Goal: Information Seeking & Learning: Compare options

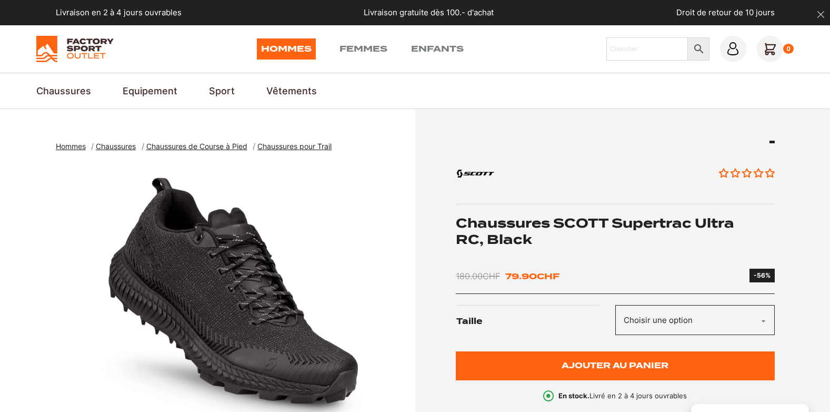
click at [191, 146] on span "Chaussures de Course à Pied" at bounding box center [196, 146] width 101 height 9
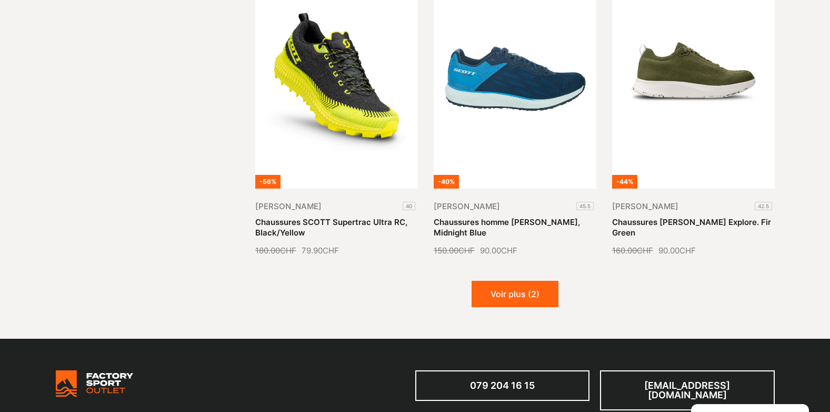
scroll to position [1247, 0]
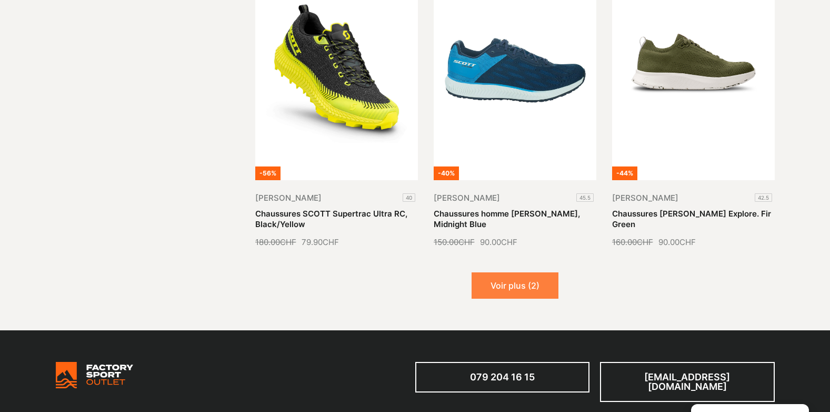
click at [507, 273] on button "Voir plus (2)" at bounding box center [515, 285] width 87 height 26
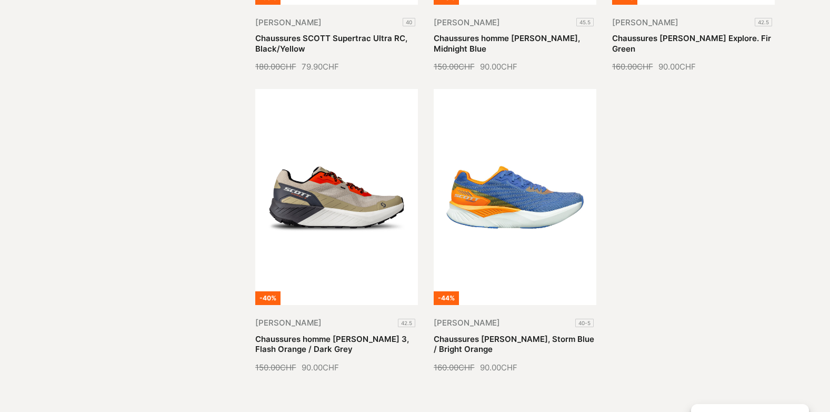
scroll to position [1446, 0]
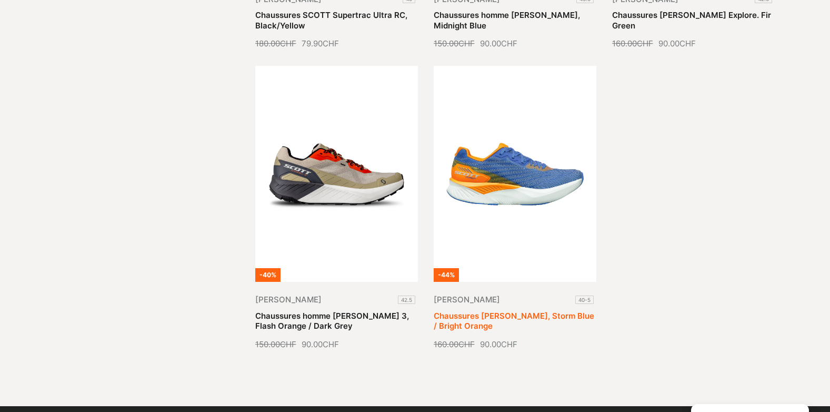
click at [519, 310] on link "Chaussures [PERSON_NAME], Storm Blue / Bright Orange" at bounding box center [514, 320] width 161 height 21
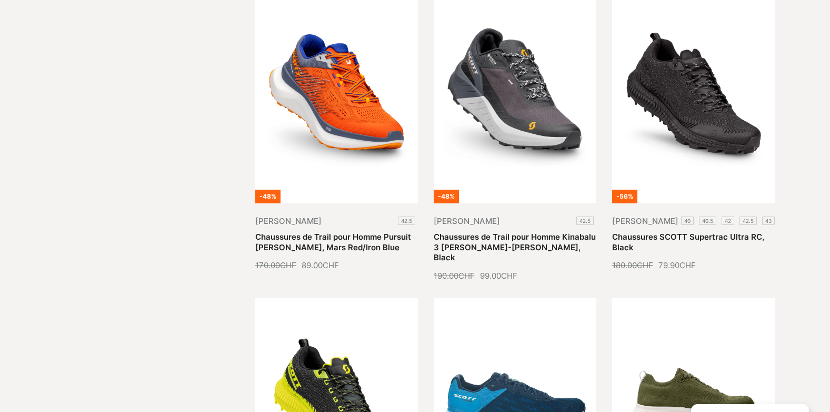
scroll to position [904, 0]
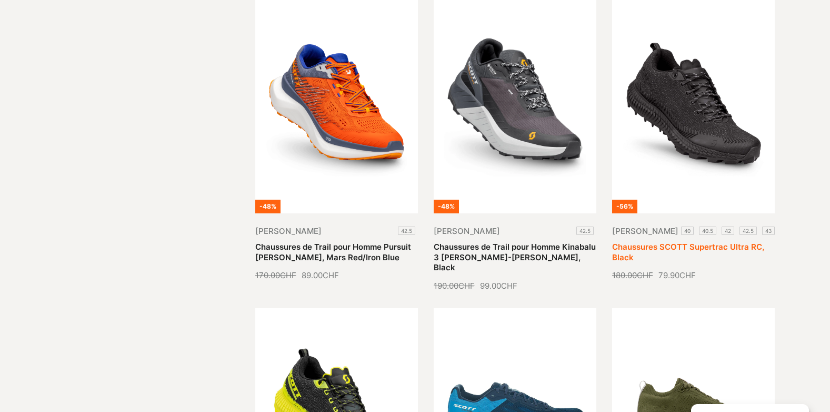
click at [691, 242] on link "Chaussures SCOTT Supertrac Ultra RC, Black" at bounding box center [688, 252] width 152 height 21
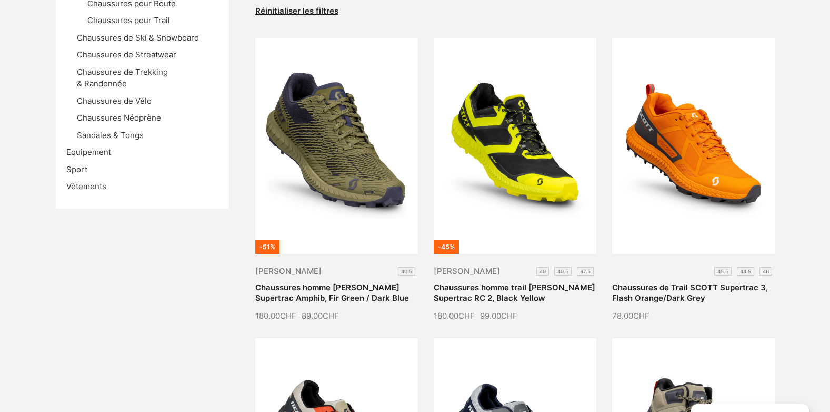
scroll to position [223, 0]
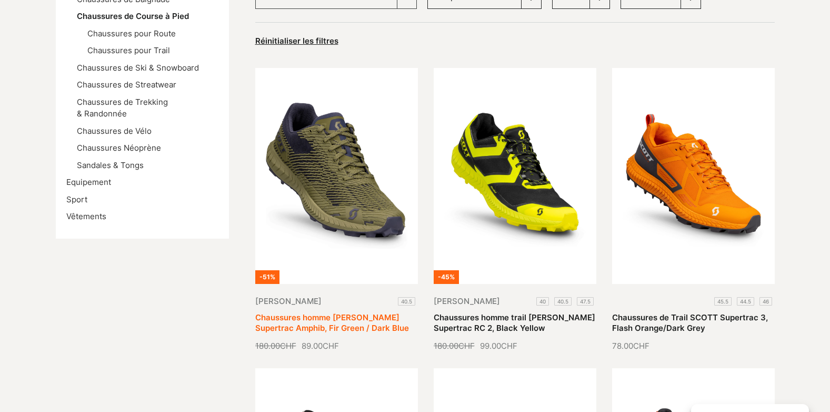
click at [324, 312] on link "Chaussures homme [PERSON_NAME] Supertrac Amphib, Fir Green / Dark Blue" at bounding box center [332, 322] width 154 height 21
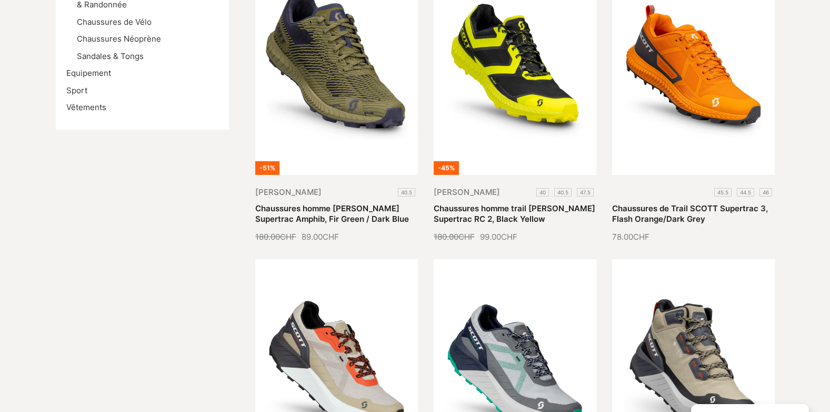
scroll to position [299, 0]
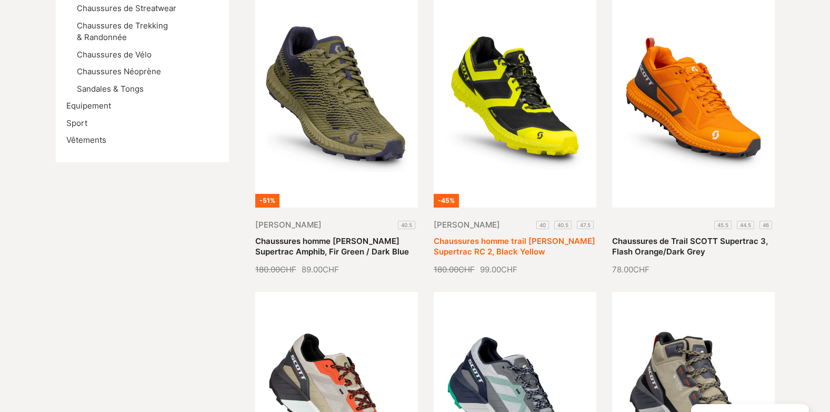
click at [497, 236] on link "Chaussures homme trail Scott Supertrac RC 2, Black Yellow" at bounding box center [515, 246] width 162 height 21
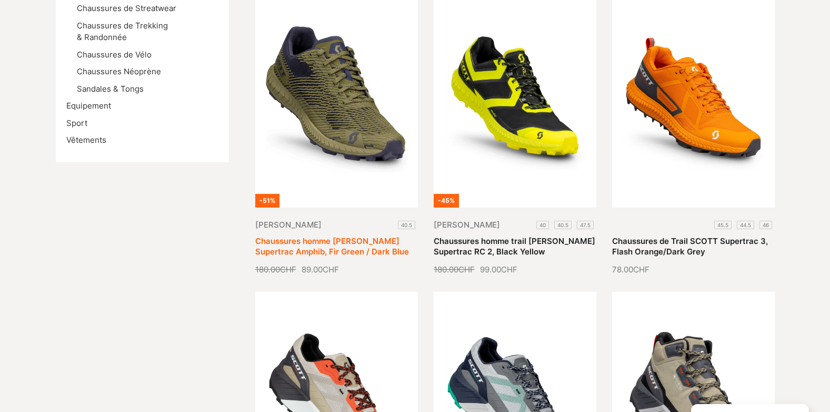
click at [333, 236] on link "Chaussures homme [PERSON_NAME] Supertrac Amphib, Fir Green / Dark Blue" at bounding box center [332, 246] width 154 height 21
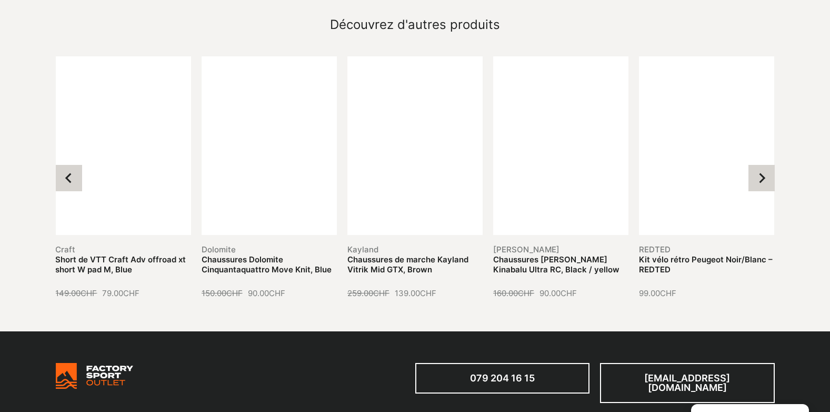
scroll to position [1036, 0]
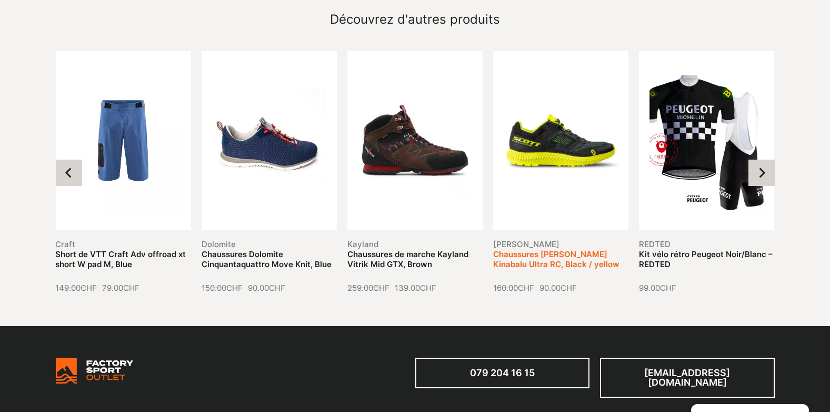
click at [577, 249] on link "Chaussures Scott Kinabalu Ultra RC, Black / yellow" at bounding box center [556, 259] width 126 height 21
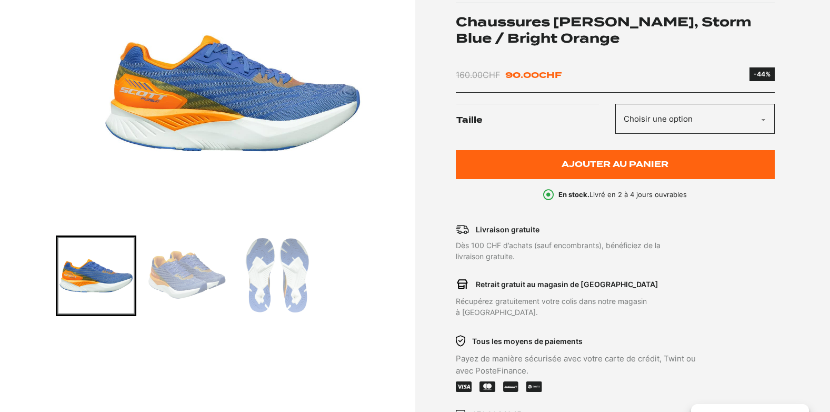
scroll to position [193, 0]
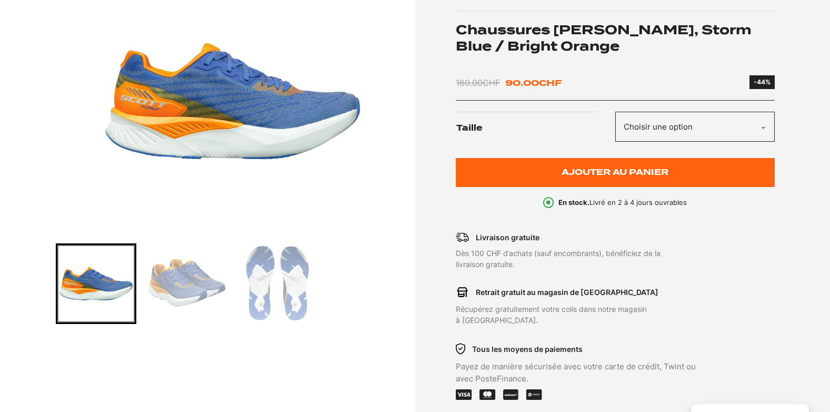
click at [169, 290] on img "Go to slide 2" at bounding box center [186, 283] width 77 height 77
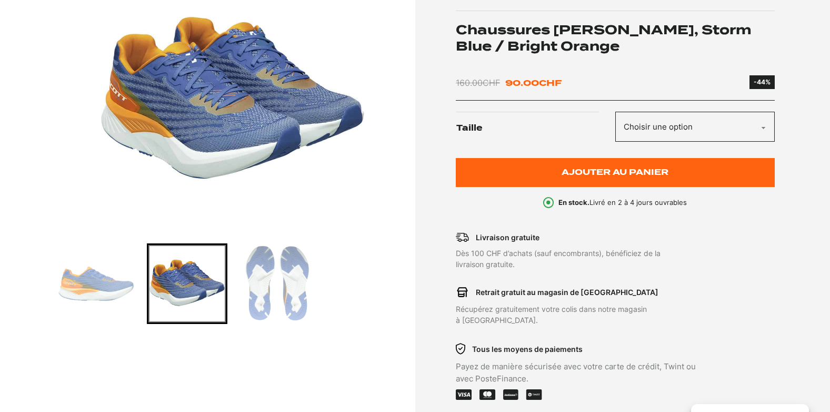
click at [299, 274] on img "Go to slide 3" at bounding box center [277, 283] width 77 height 77
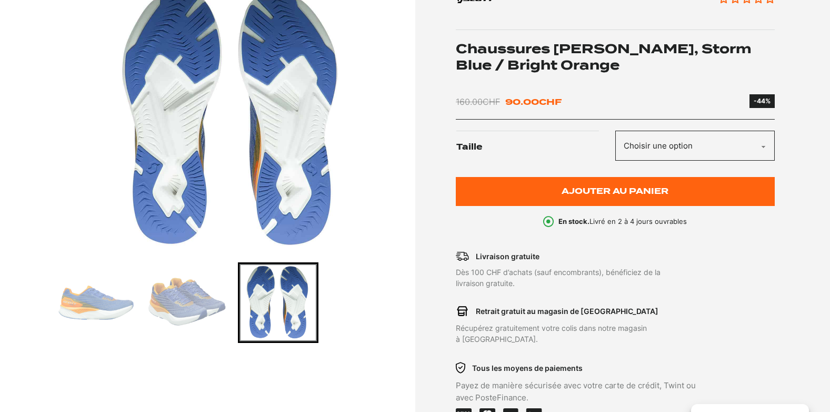
scroll to position [172, 0]
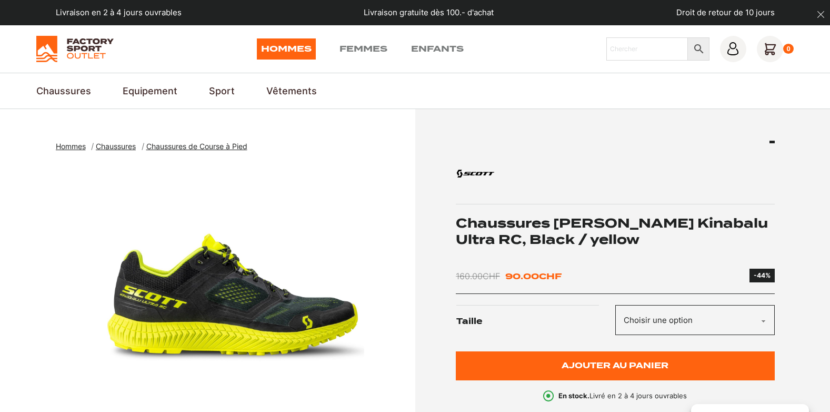
click at [574, 127] on section "Hommes Chaussures Chaussures de Course à Pied Chaussures Scott Kinabalu Ultra R…" at bounding box center [415, 395] width 830 height 573
click at [765, 320] on select "Choisir une option 47" at bounding box center [694, 320] width 159 height 30
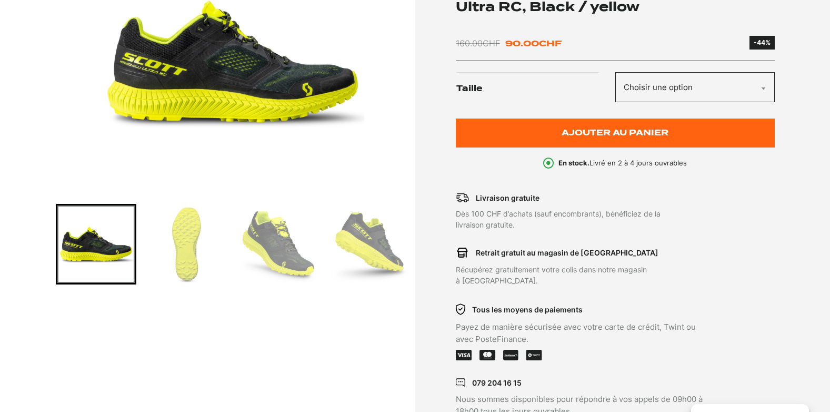
scroll to position [236, 0]
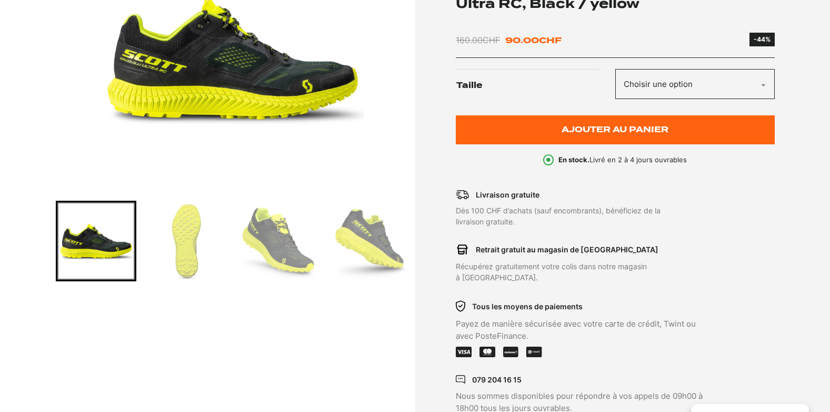
click at [757, 84] on select "Choisir une option 47" at bounding box center [694, 84] width 159 height 30
click at [763, 84] on select "Choisir une option 47" at bounding box center [694, 84] width 159 height 30
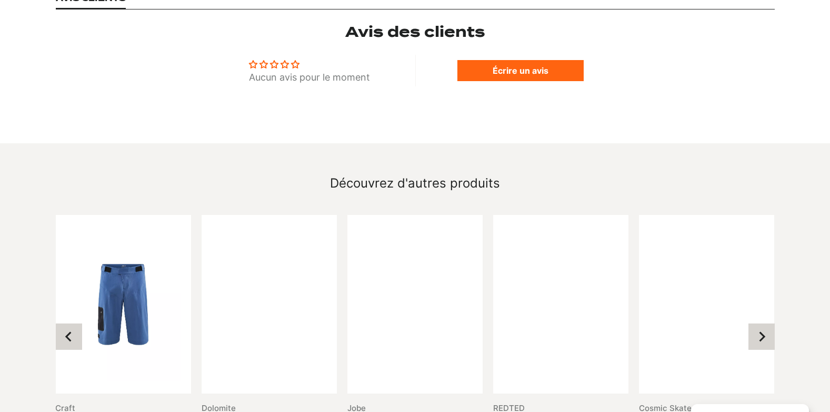
scroll to position [1025, 0]
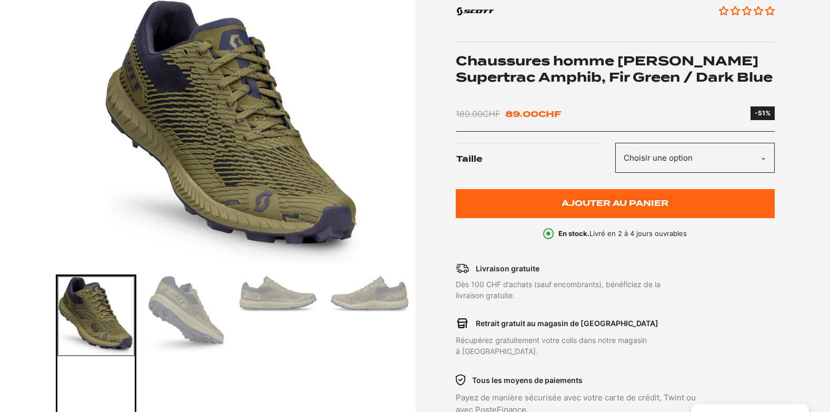
scroll to position [146, 0]
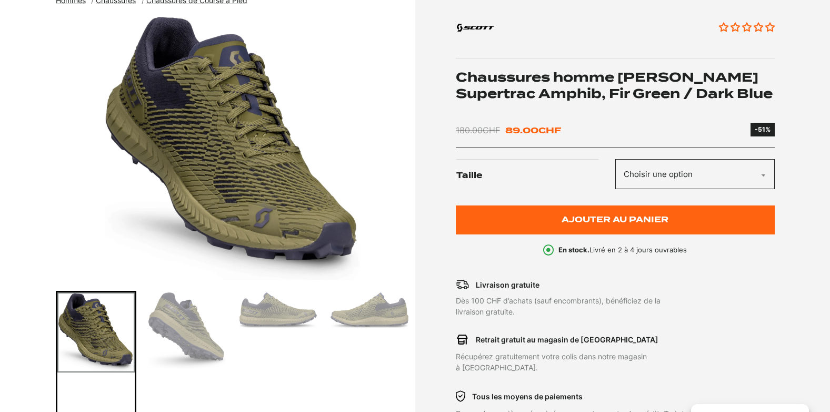
click at [196, 333] on img "Go to slide 2" at bounding box center [186, 330] width 77 height 76
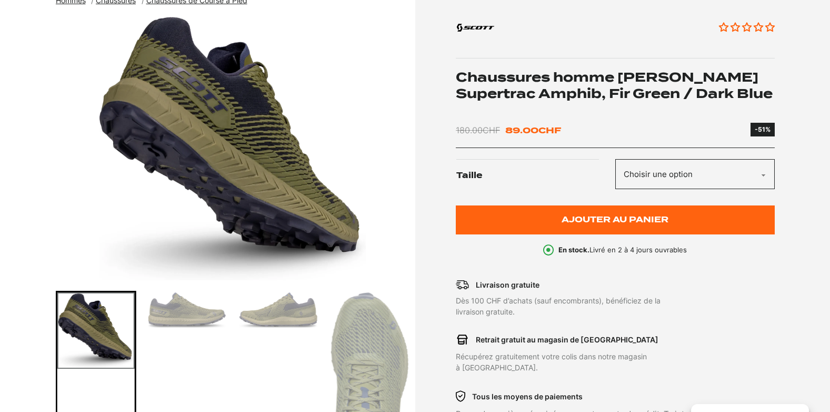
click at [193, 315] on img "Go to slide 3" at bounding box center [186, 310] width 77 height 36
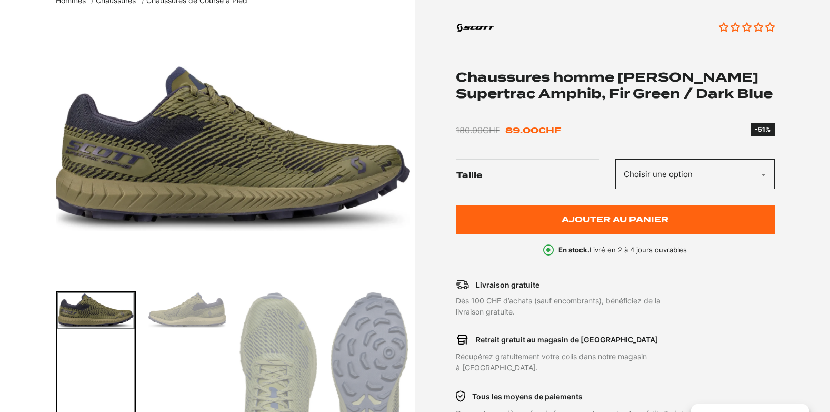
click at [205, 314] on img "Go to slide 4" at bounding box center [186, 310] width 77 height 36
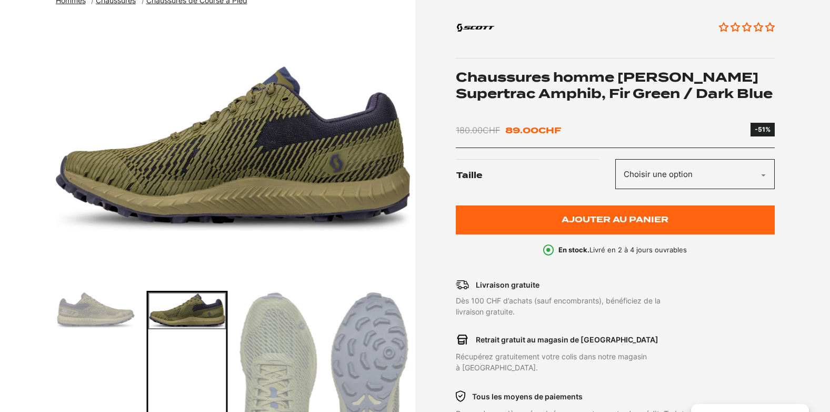
click at [264, 333] on img "Go to slide 5" at bounding box center [277, 400] width 77 height 216
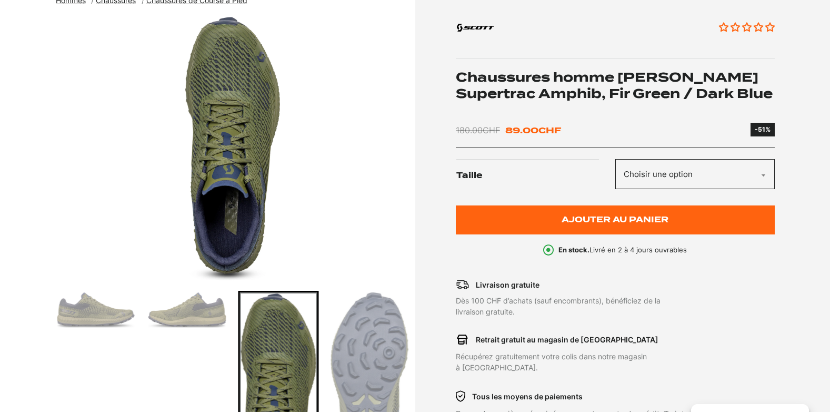
click at [373, 324] on img "Go to slide 6" at bounding box center [368, 396] width 77 height 208
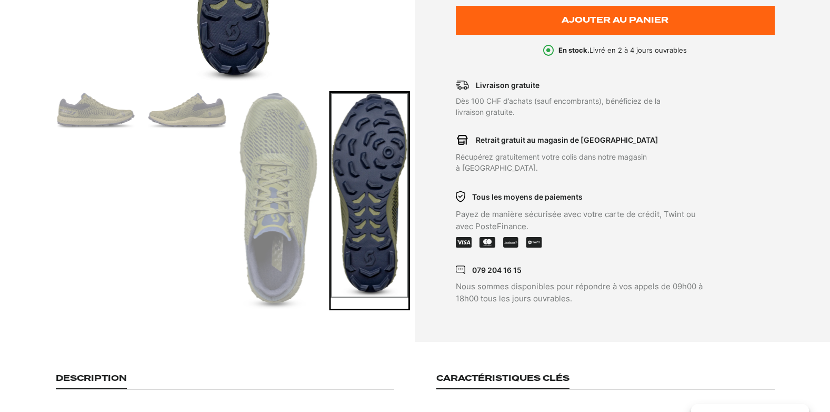
scroll to position [518, 0]
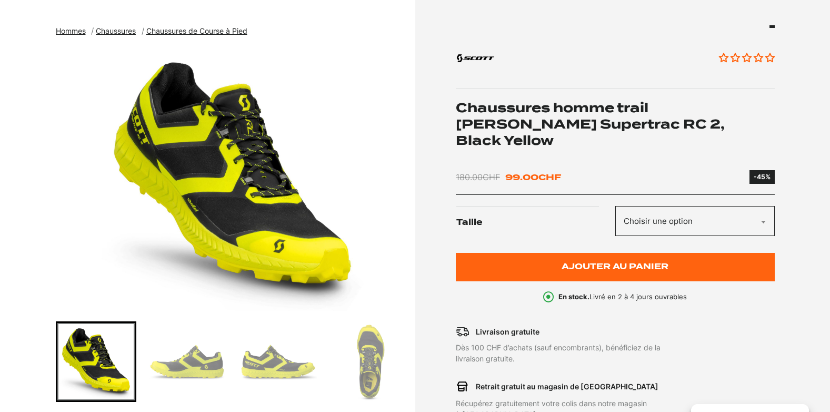
scroll to position [166, 0]
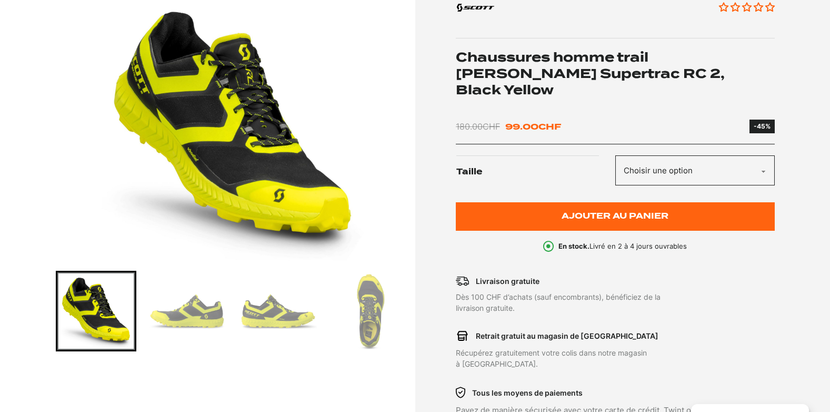
click at [232, 181] on img "1 of 6" at bounding box center [233, 128] width 354 height 263
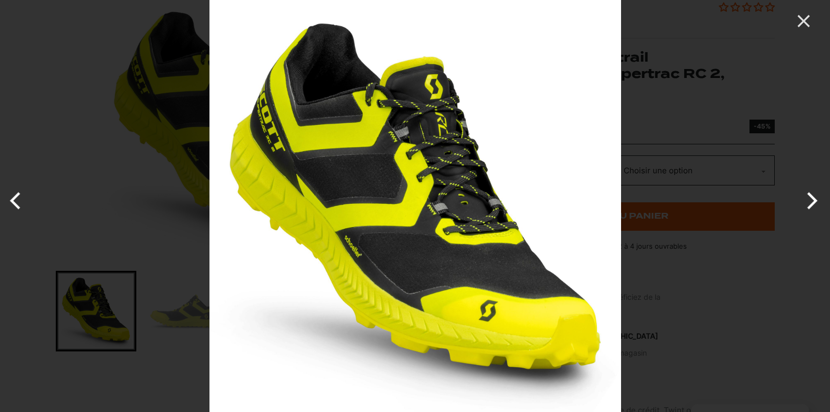
click at [812, 201] on button "Next" at bounding box center [809, 200] width 39 height 53
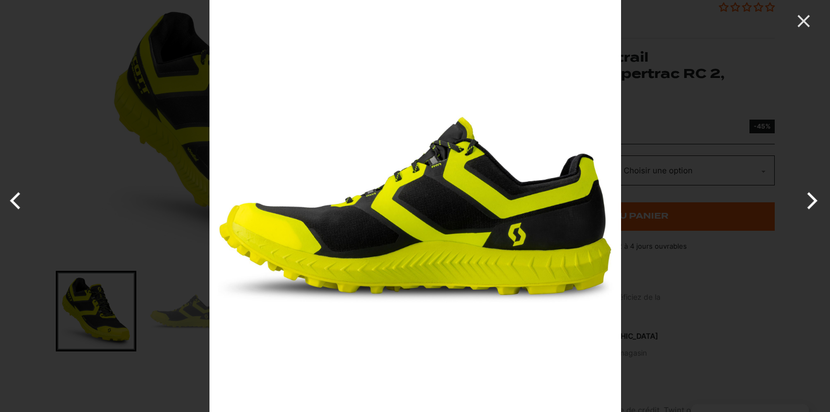
click at [812, 201] on button "Next" at bounding box center [809, 200] width 39 height 53
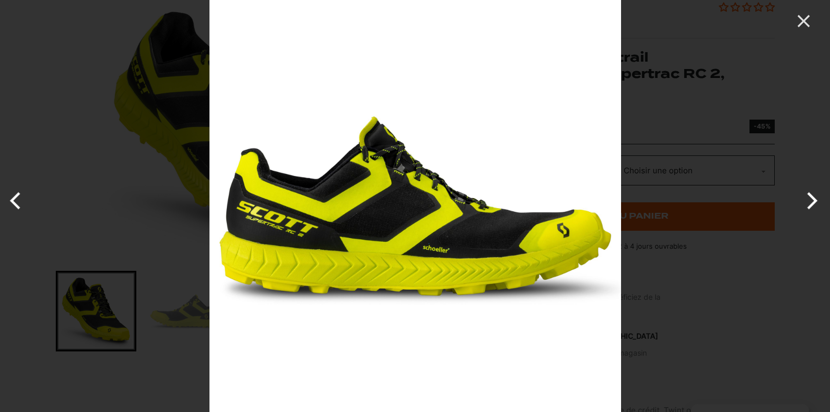
click at [812, 201] on button "Next" at bounding box center [809, 200] width 39 height 53
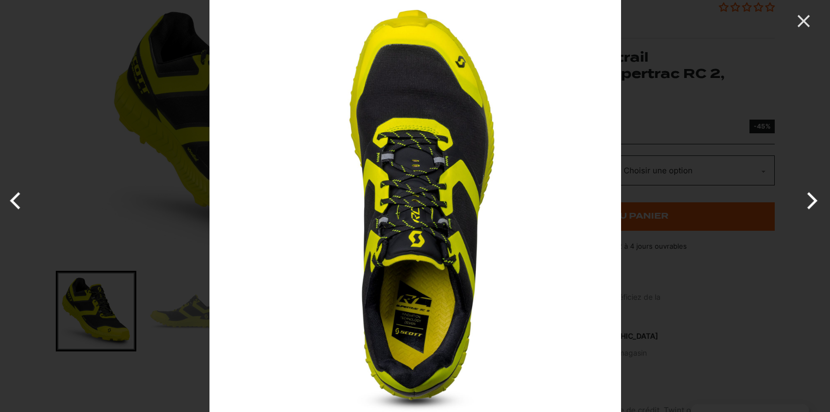
click at [812, 201] on button "Next" at bounding box center [809, 200] width 39 height 53
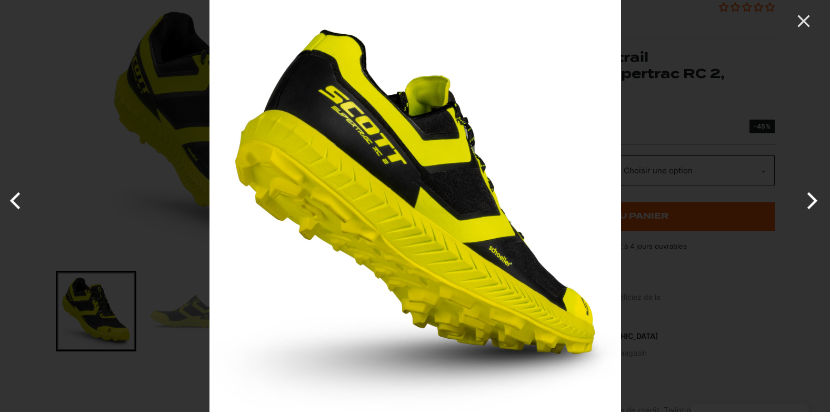
click at [812, 201] on button "Next" at bounding box center [809, 200] width 39 height 53
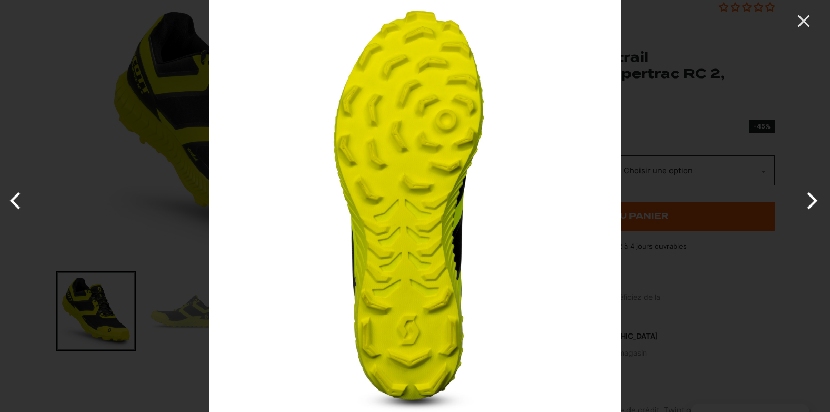
click at [812, 201] on button "Next" at bounding box center [809, 200] width 39 height 53
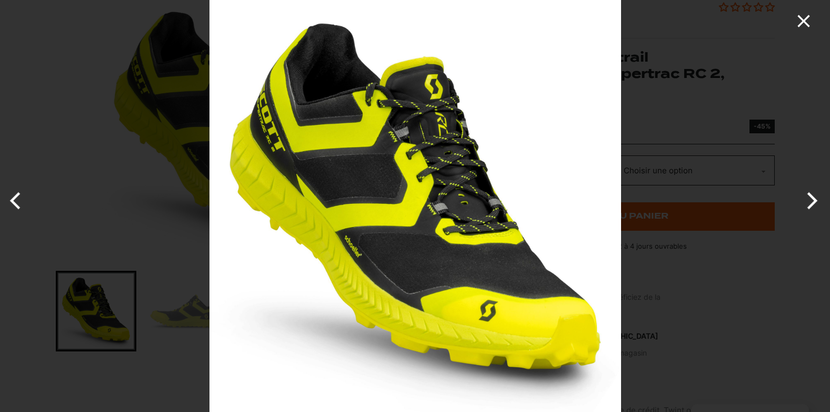
click at [804, 13] on icon "Close" at bounding box center [803, 21] width 21 height 21
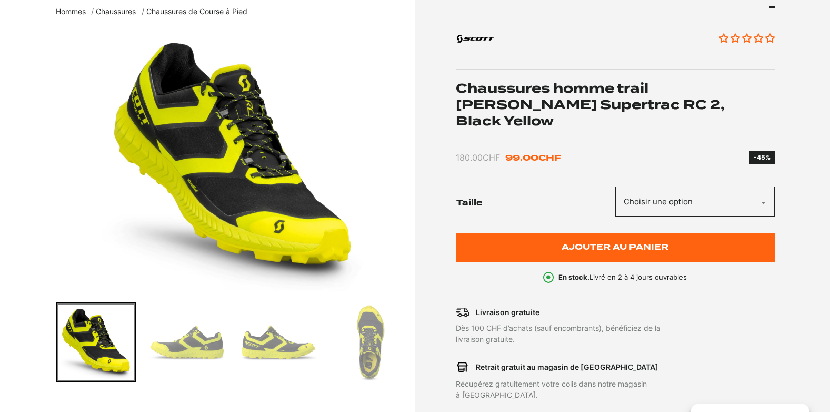
scroll to position [132, 0]
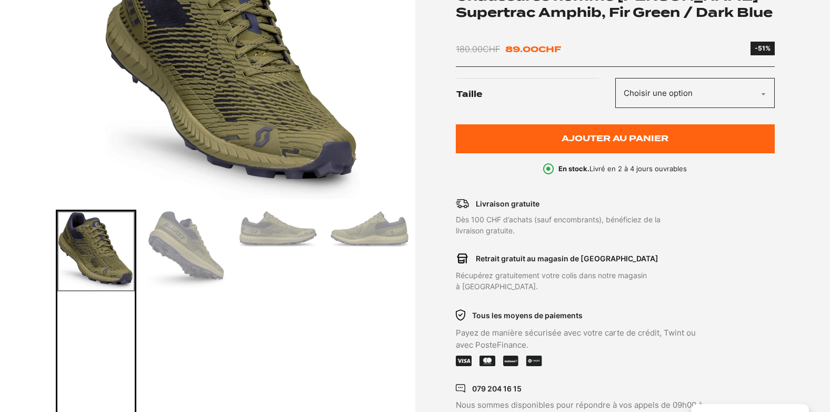
scroll to position [132, 0]
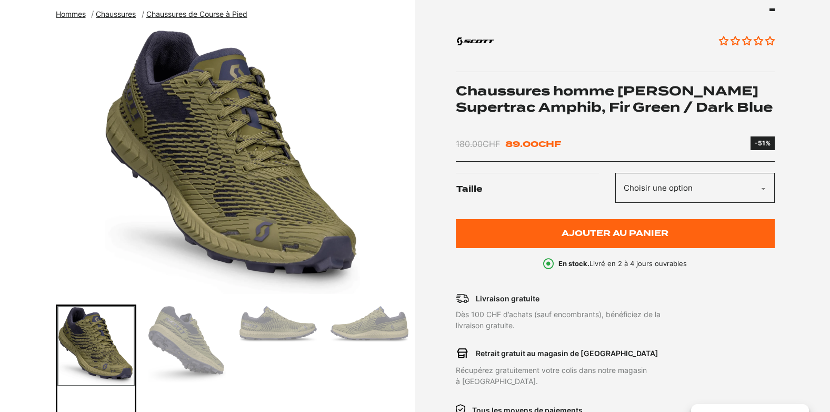
click at [766, 188] on select "Choisir une option 40.5" at bounding box center [694, 188] width 159 height 30
click at [233, 195] on img "1 of 6" at bounding box center [233, 162] width 354 height 263
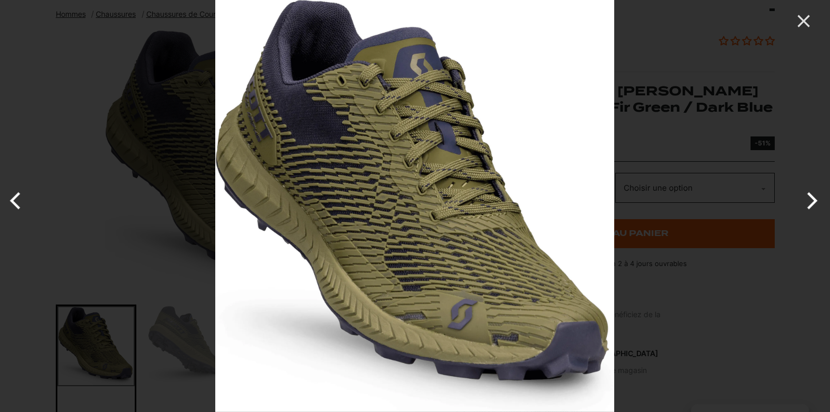
click at [806, 199] on button "Next" at bounding box center [809, 200] width 39 height 53
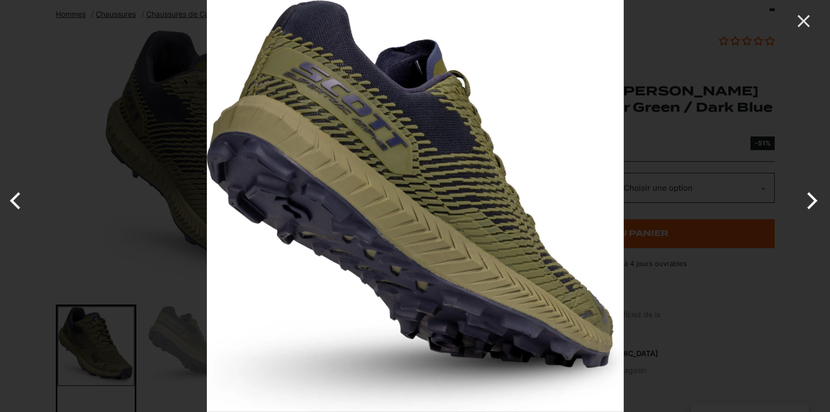
click at [806, 199] on button "Next" at bounding box center [809, 200] width 39 height 53
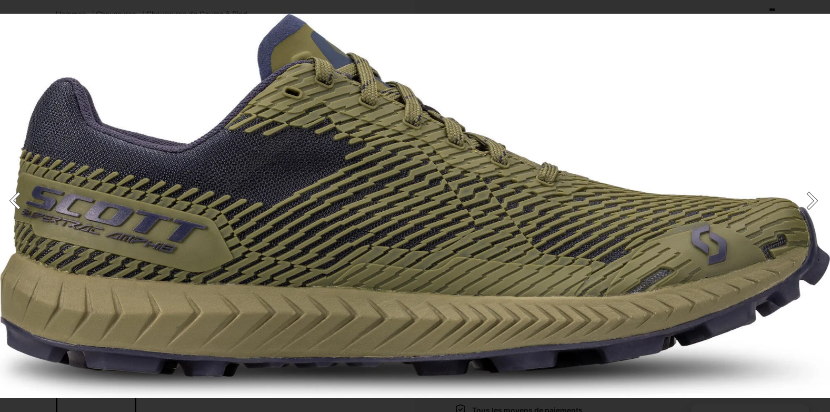
click at [806, 199] on button "Next" at bounding box center [809, 200] width 39 height 53
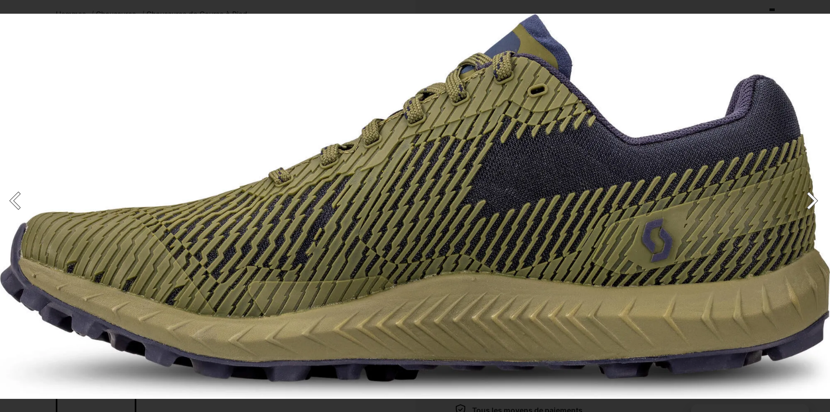
click at [806, 199] on button "Next" at bounding box center [809, 200] width 39 height 53
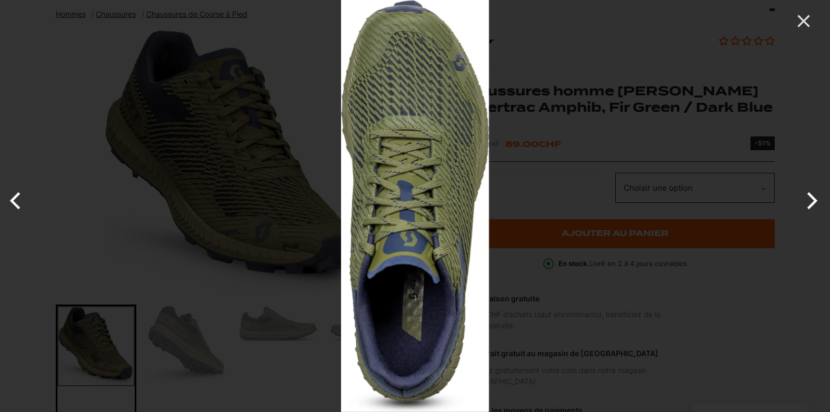
click at [806, 199] on button "Next" at bounding box center [809, 200] width 39 height 53
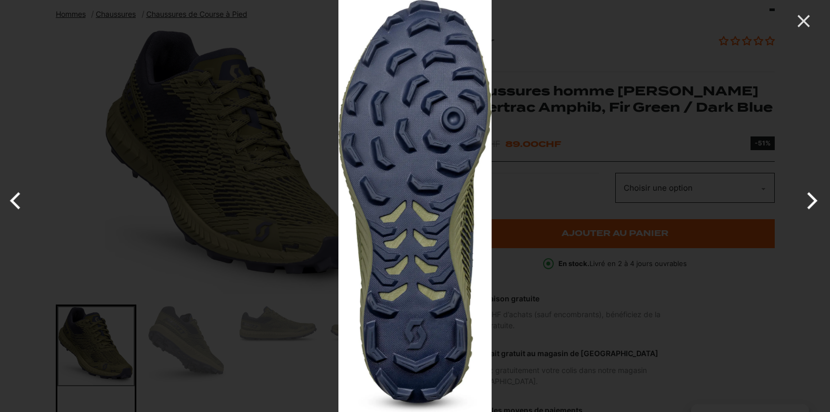
click at [806, 199] on button "Next" at bounding box center [809, 200] width 39 height 53
